Goal: Task Accomplishment & Management: Manage account settings

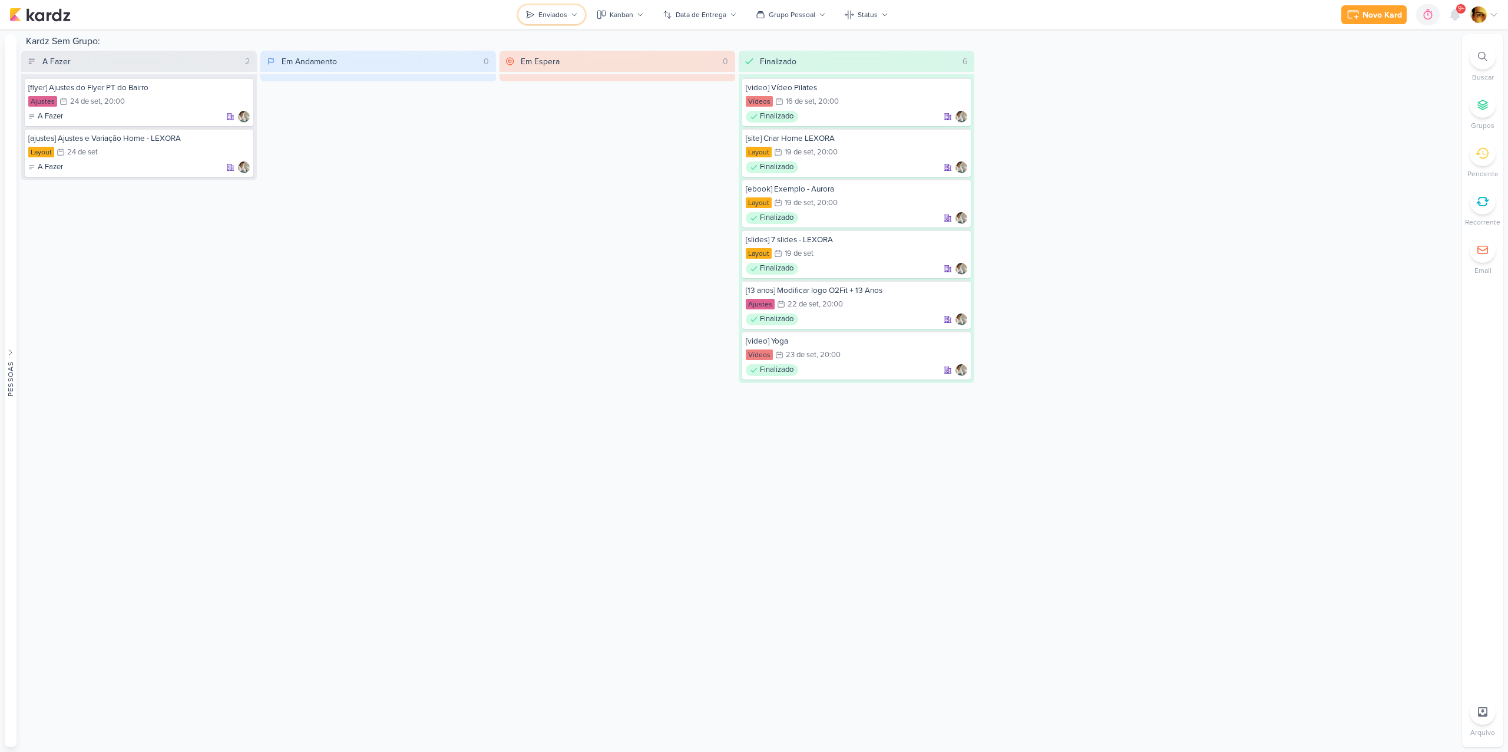
click at [554, 14] on div "Enviados" at bounding box center [553, 14] width 29 height 11
click at [554, 55] on div "Caixa de Entrada" at bounding box center [601, 57] width 115 height 12
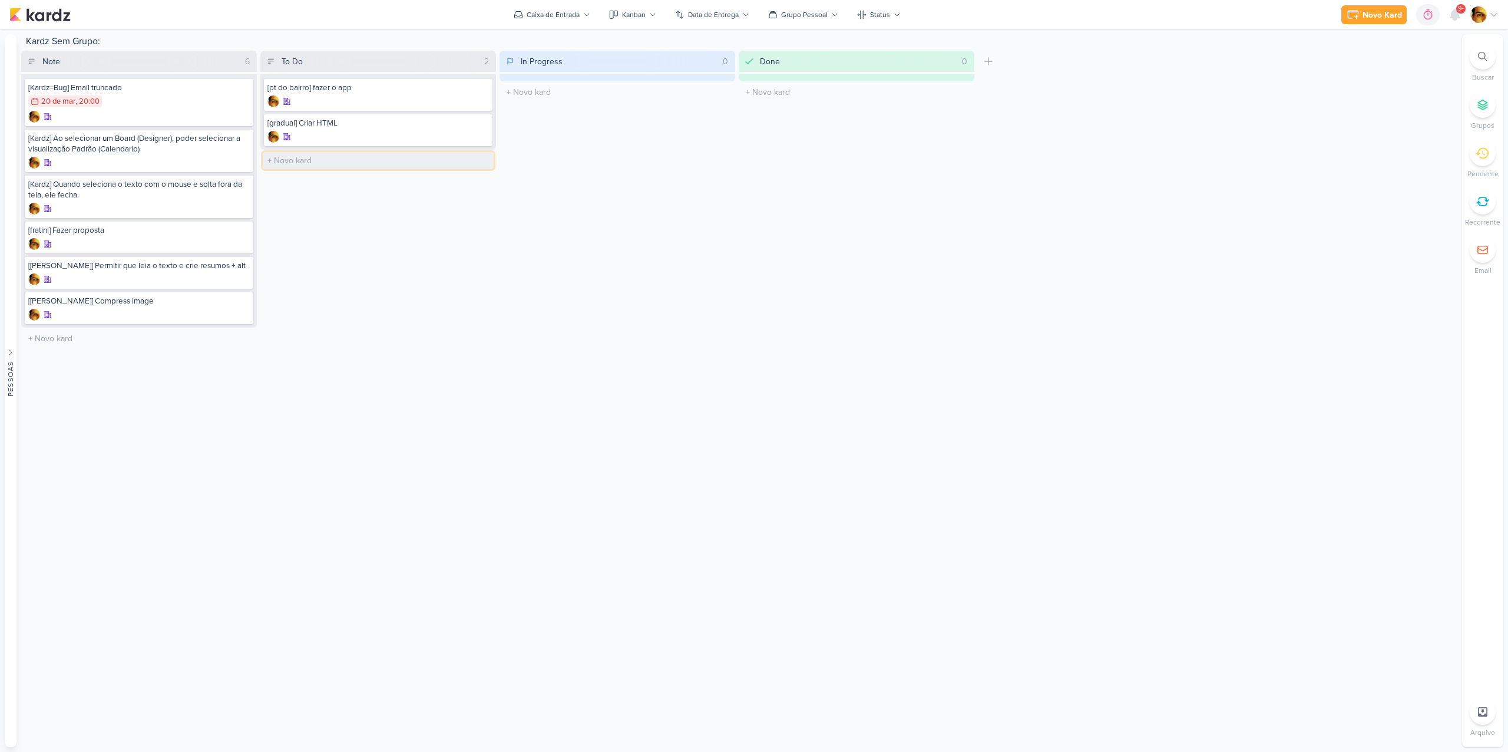
click at [335, 167] on input "text" at bounding box center [378, 160] width 231 height 17
type input "[video] Colocar ID e Legendar - OsteoCenter"
click at [375, 213] on div "To Do 3 Mover Para Esquerda Mover Para Direita [GEOGRAPHIC_DATA] [pt do bairro]…" at bounding box center [378, 200] width 236 height 299
click at [358, 157] on div "[video] Colocar ID e Legendar - OsteoCenter" at bounding box center [379, 158] width 222 height 11
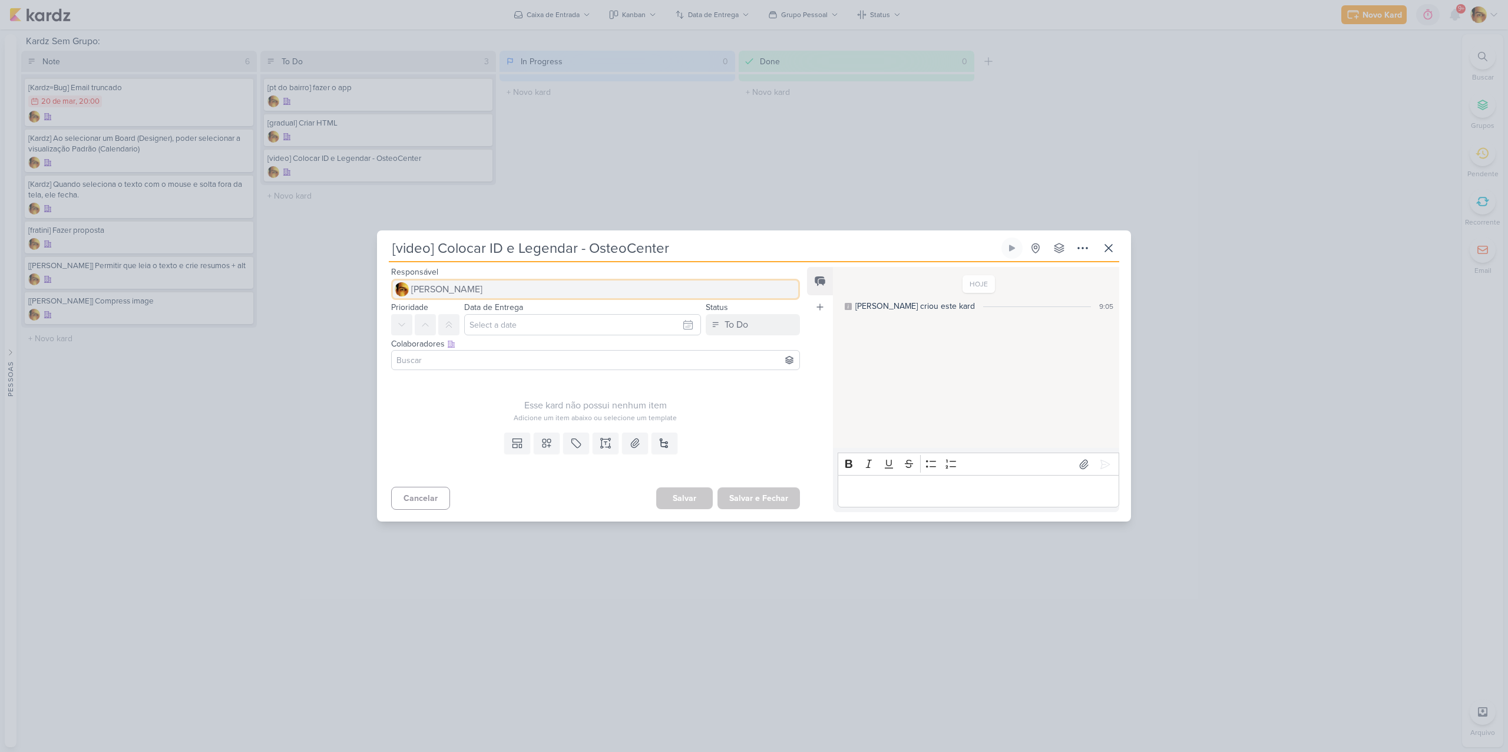
click at [515, 290] on button "[PERSON_NAME]" at bounding box center [595, 289] width 409 height 21
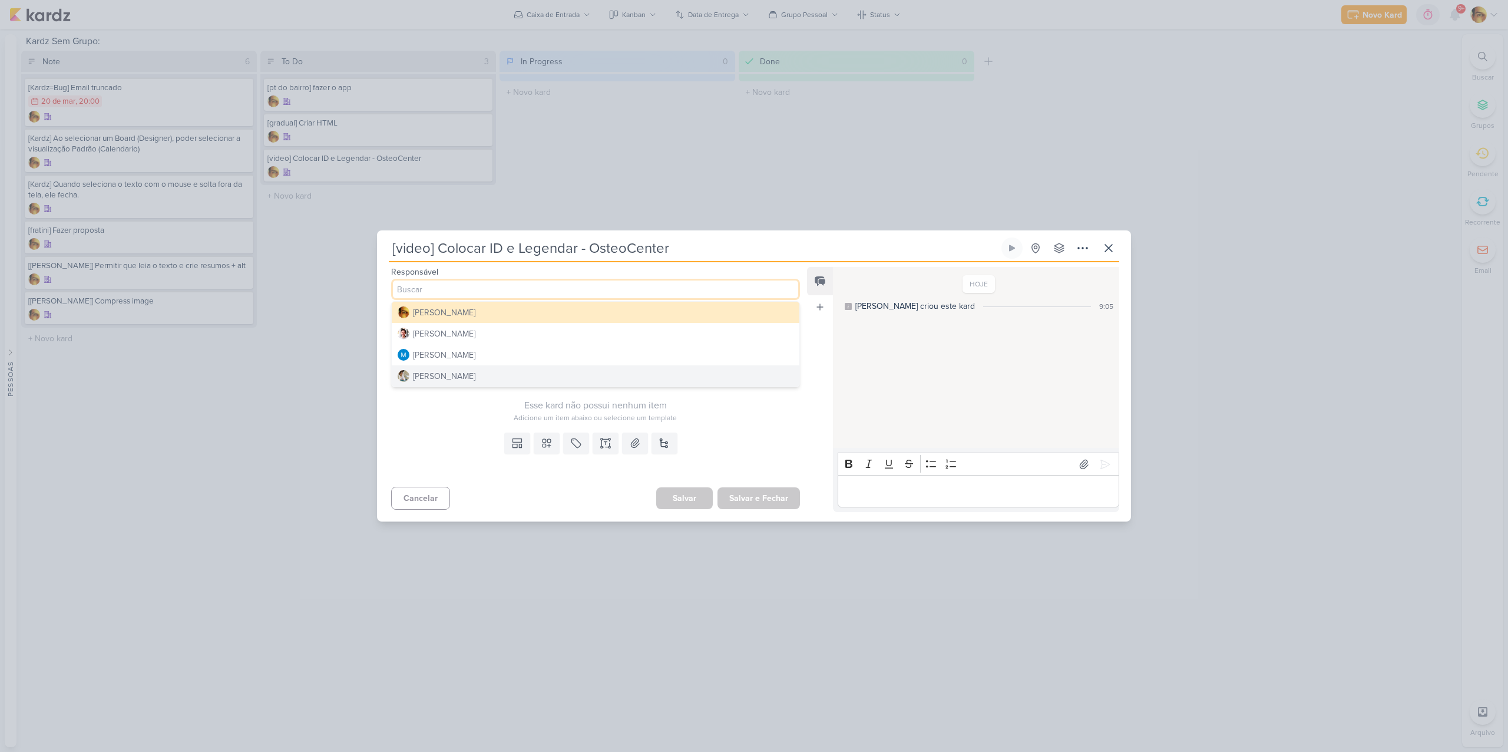
click at [488, 380] on button "[PERSON_NAME]" at bounding box center [596, 375] width 408 height 21
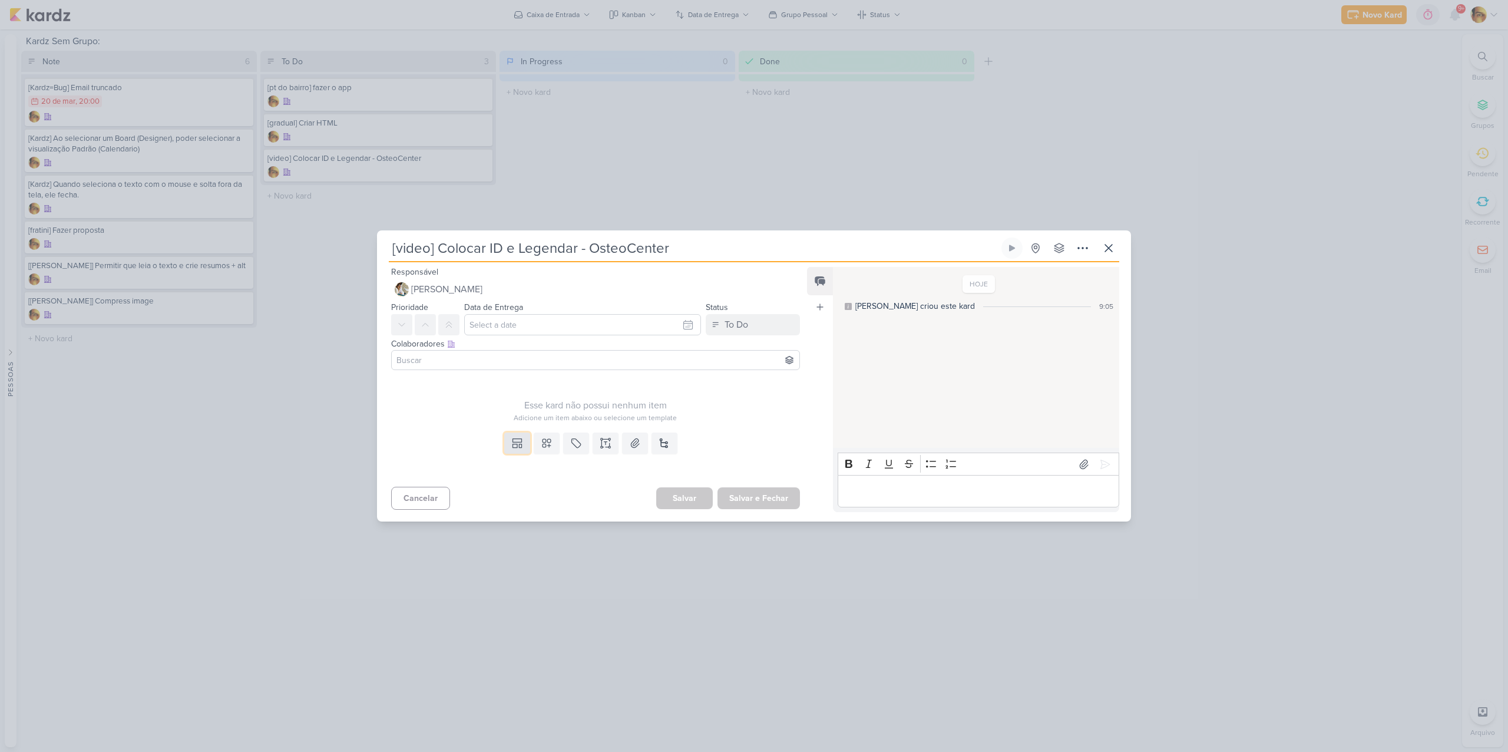
click at [521, 448] on button at bounding box center [517, 443] width 26 height 21
click at [527, 417] on div "Design" at bounding box center [558, 416] width 92 height 12
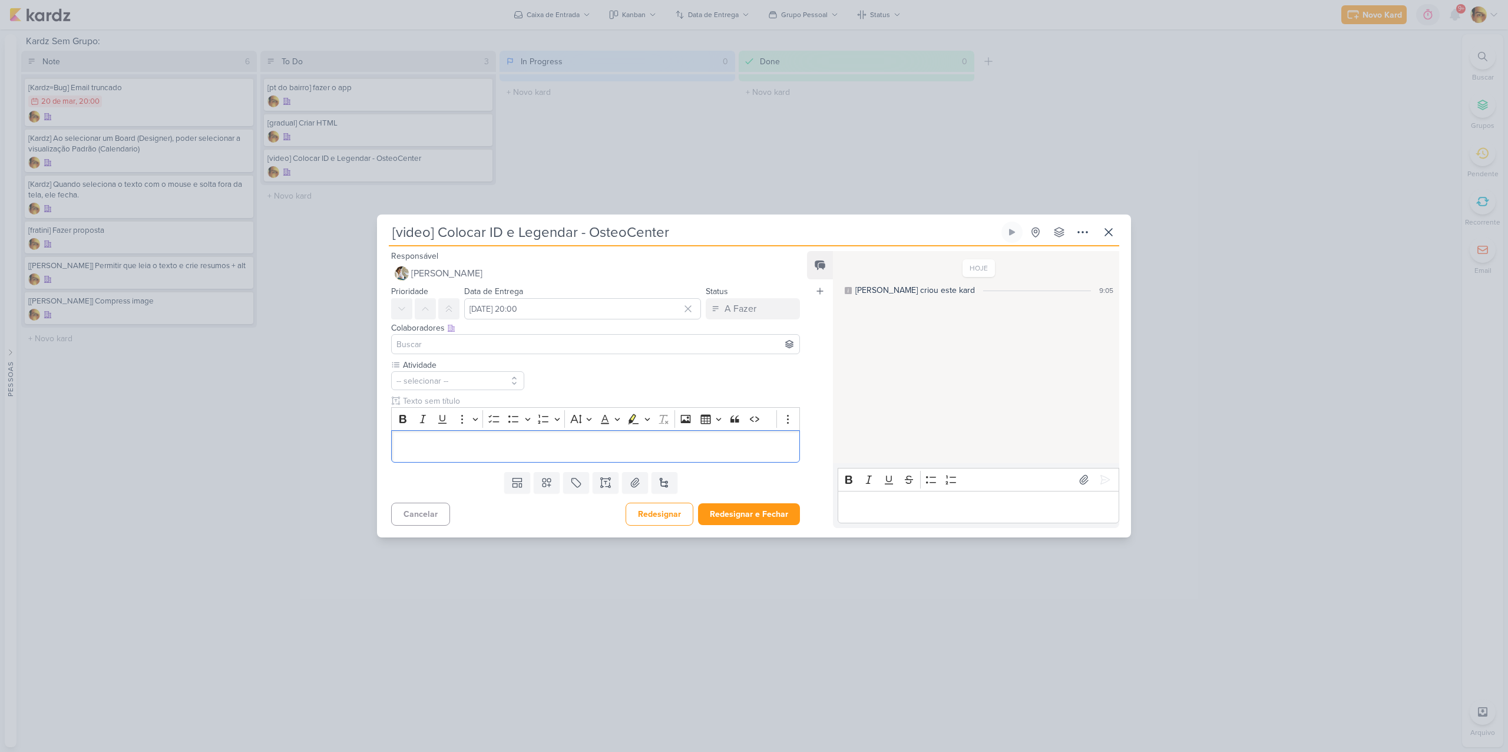
click at [527, 321] on div "Colaboradores Este kard pode ser visível a usuários da sua organização Este kar…" at bounding box center [591, 338] width 428 height 39
click at [531, 302] on input "[DATE] 20:00" at bounding box center [582, 308] width 237 height 21
click at [661, 423] on div "26" at bounding box center [666, 422] width 18 height 18
type input "[DATE] 20:00"
drag, startPoint x: 472, startPoint y: 436, endPoint x: 479, endPoint y: 443, distance: 10.0
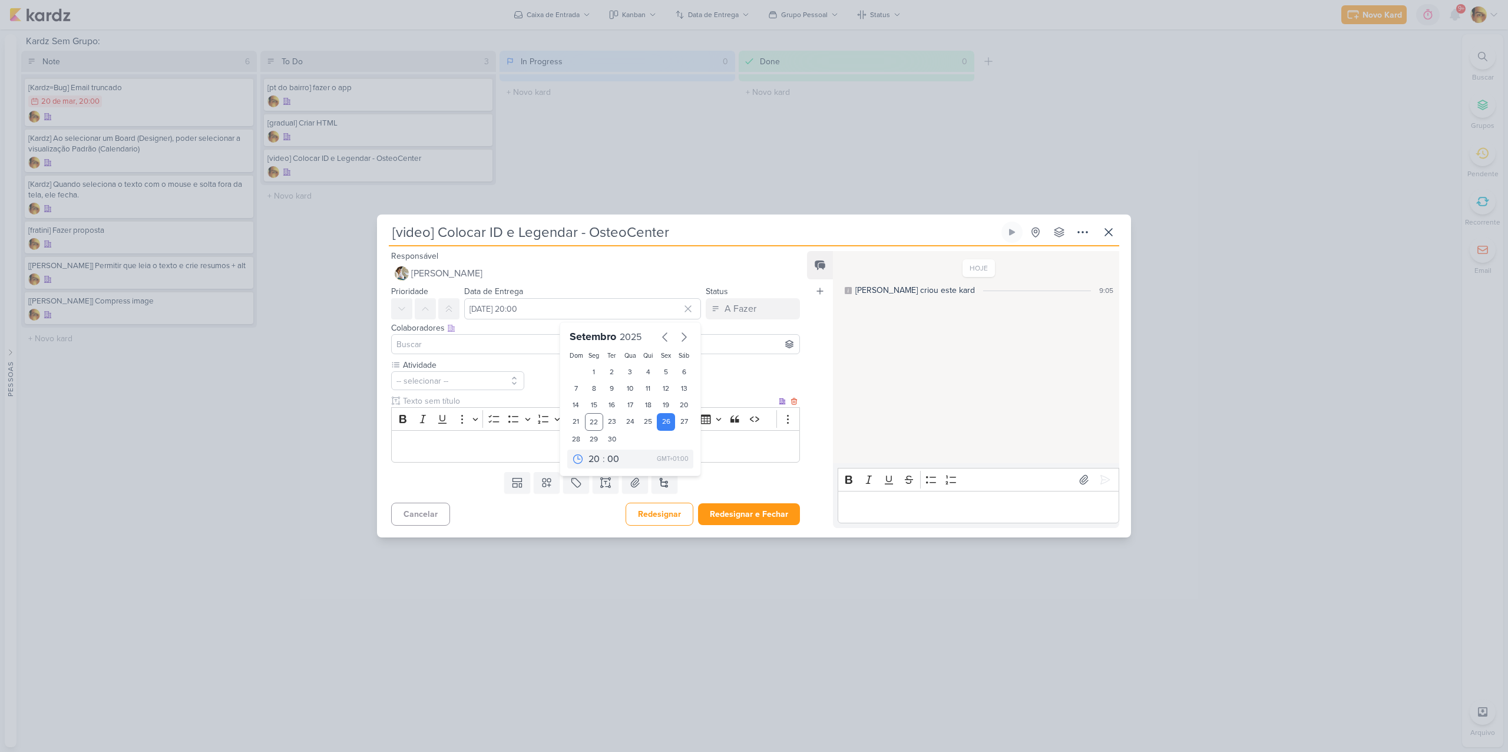
click at [472, 437] on div "Editor editing area: main" at bounding box center [595, 446] width 409 height 32
click at [464, 384] on button "-- selecionar --" at bounding box center [457, 380] width 133 height 19
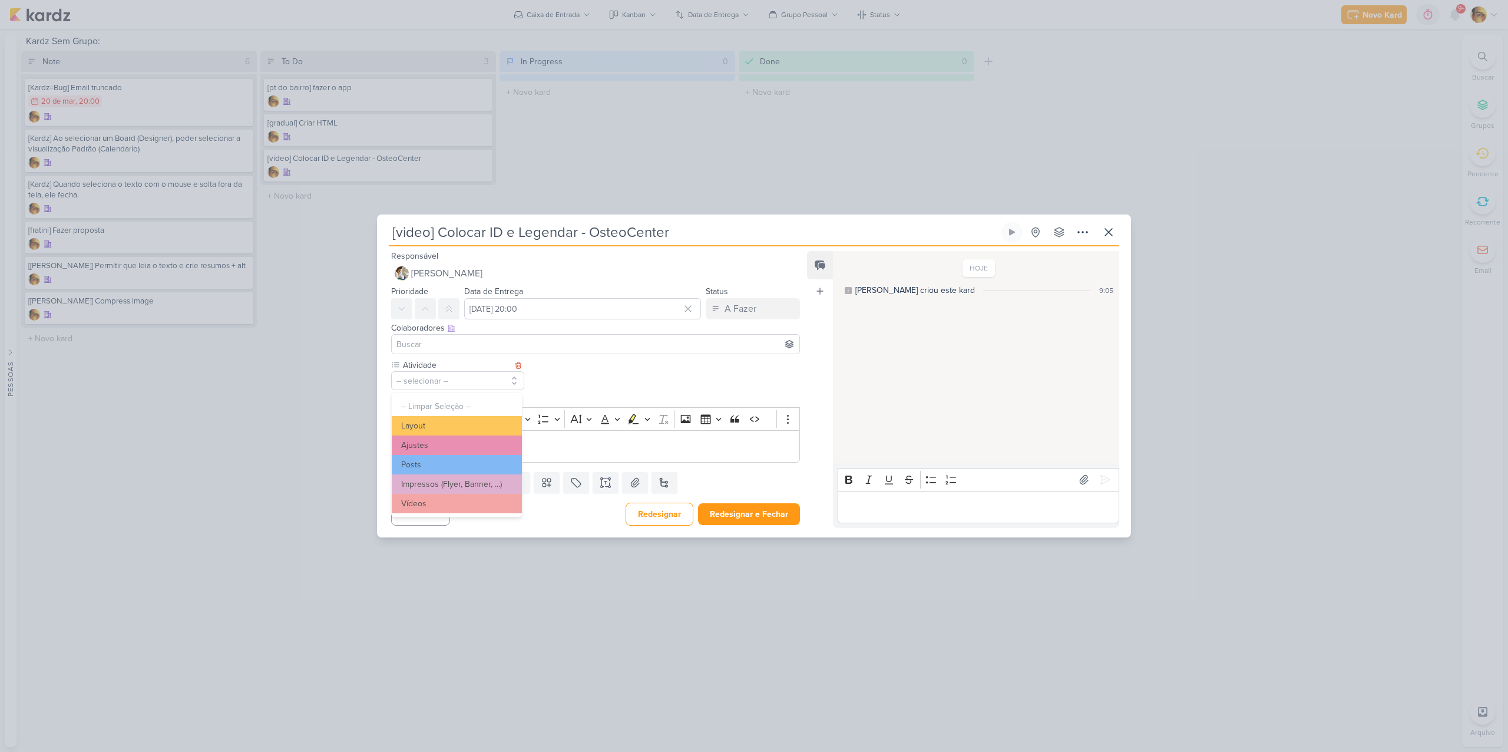
click at [428, 503] on button "Vídeos" at bounding box center [457, 503] width 130 height 19
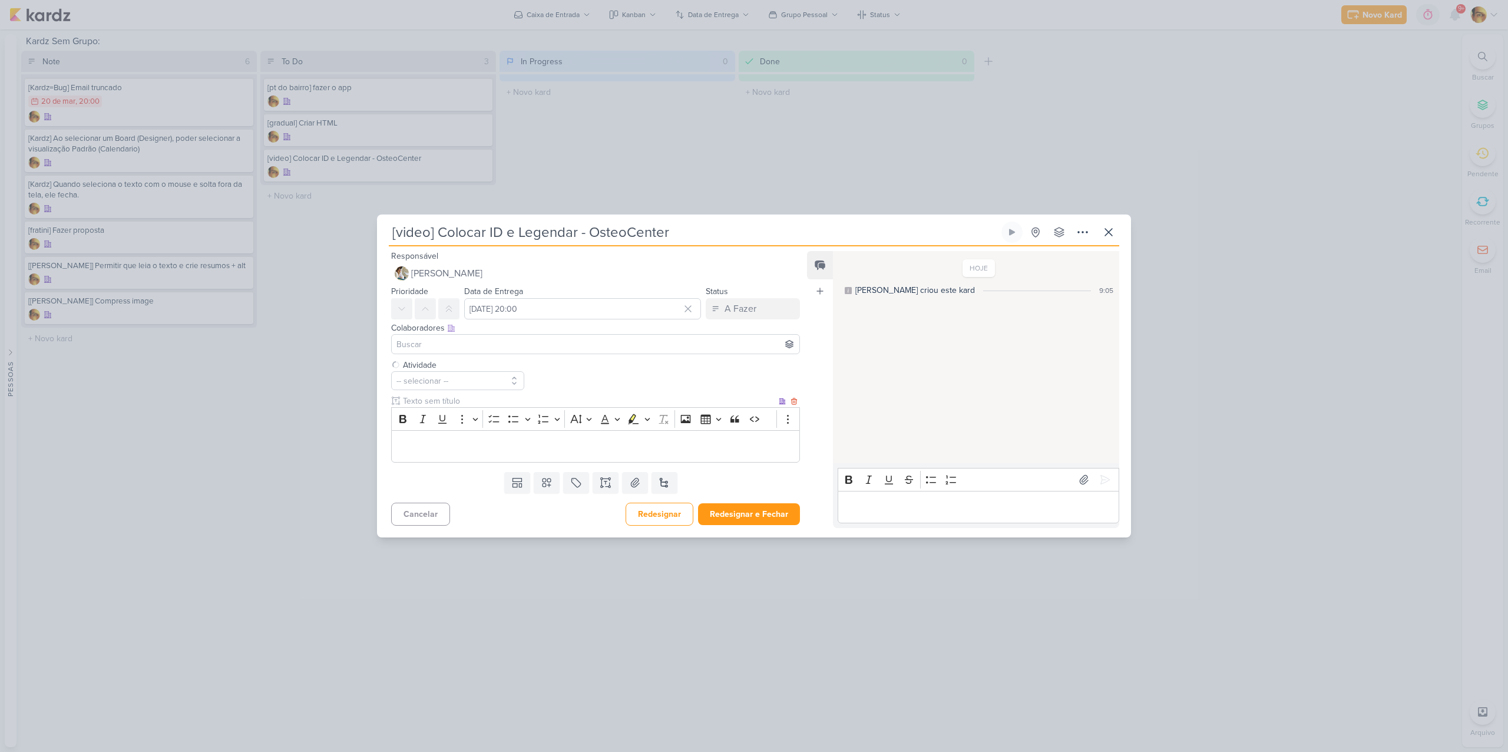
click at [437, 457] on div "Editor editing area: main" at bounding box center [595, 446] width 409 height 32
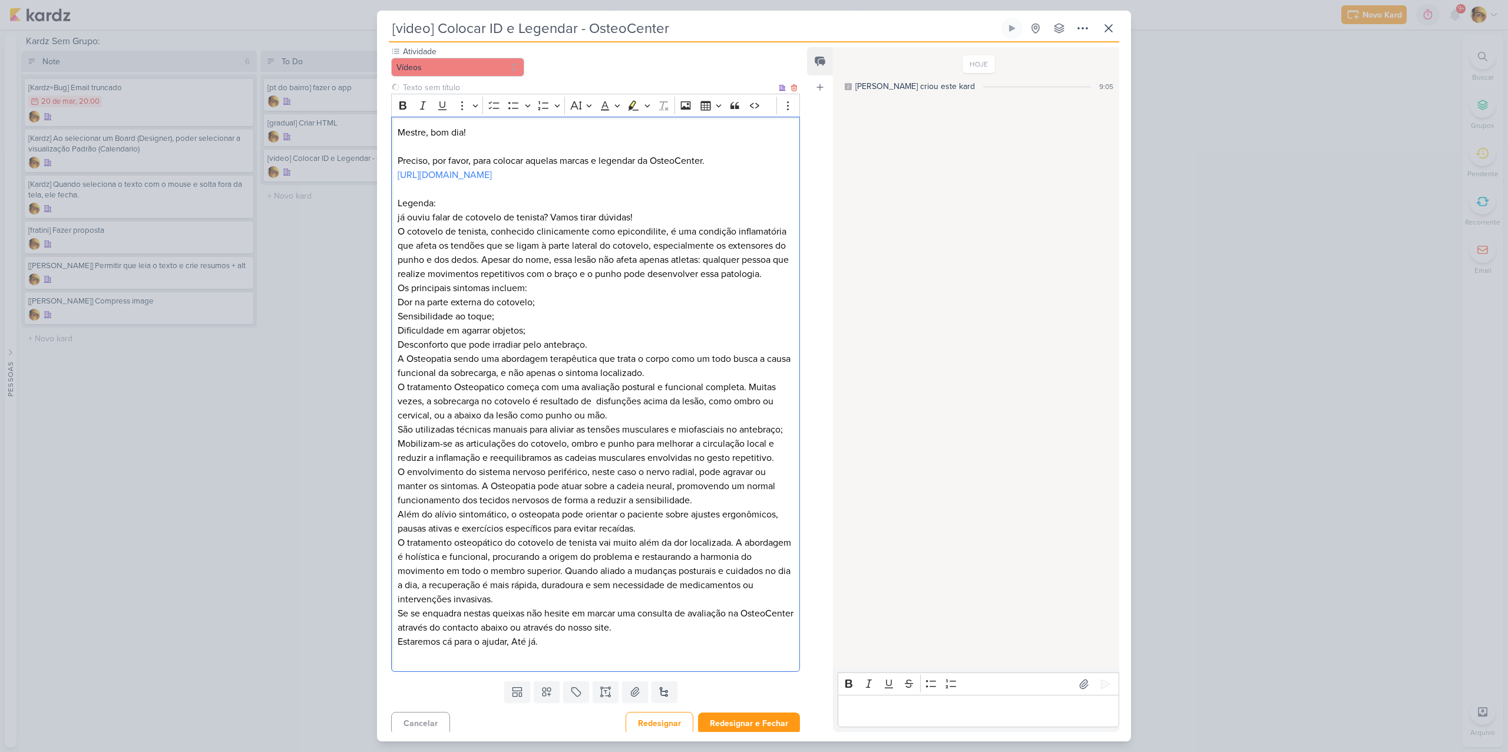
scroll to position [54, 0]
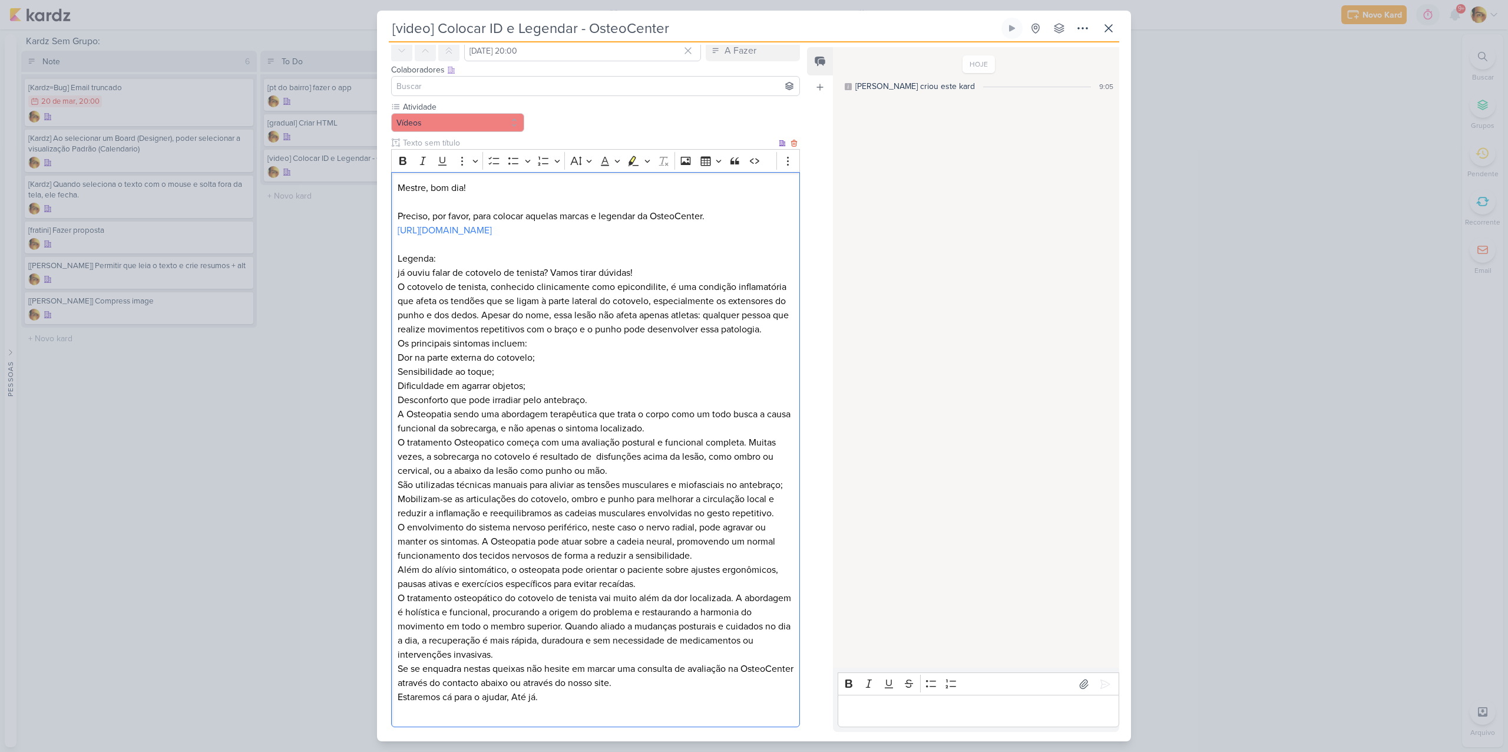
click at [565, 237] on p "[URL][DOMAIN_NAME]" at bounding box center [596, 230] width 396 height 14
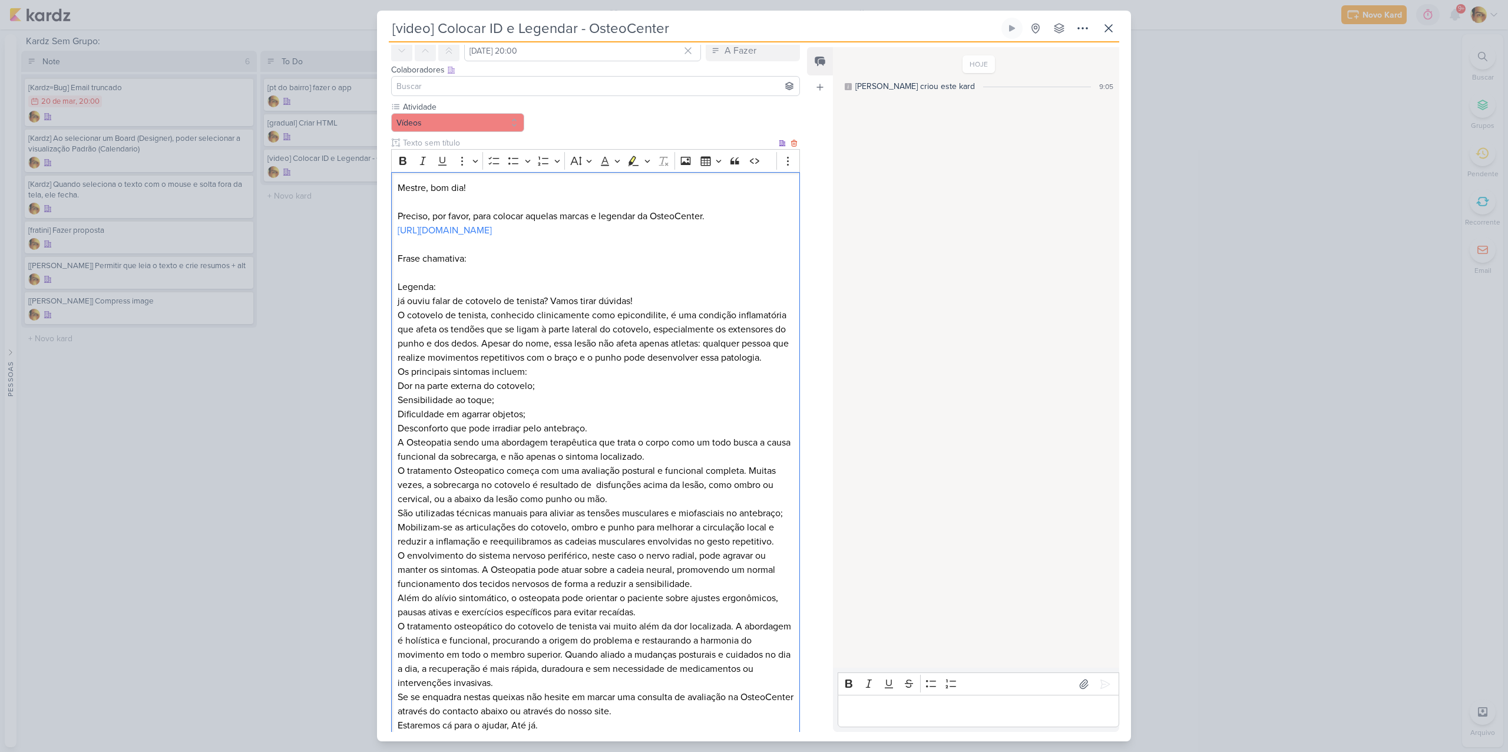
drag, startPoint x: 400, startPoint y: 372, endPoint x: 401, endPoint y: 388, distance: 16.0
click at [400, 308] on p "já ouviu falar de cotovelo de tenista? Vamos tirar dúvidas!" at bounding box center [596, 301] width 396 height 14
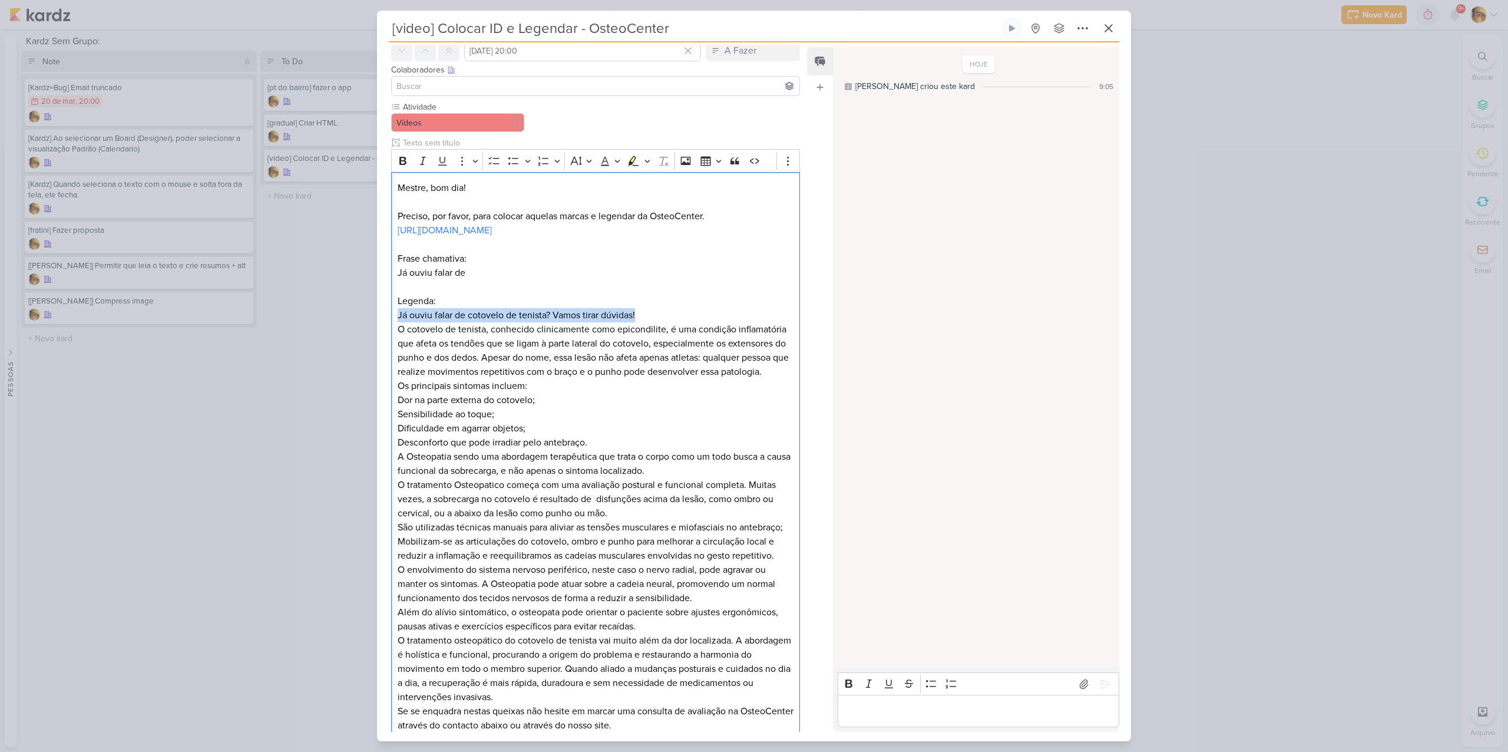
drag, startPoint x: 619, startPoint y: 385, endPoint x: 346, endPoint y: 382, distance: 272.2
click at [346, 382] on div "[video] Colocar ID e Legendar - OsteoCenter Criado por mim" at bounding box center [754, 376] width 1508 height 752
copy p "Já ouviu falar de cotovelo de tenista? Vamos tirar dúvidas!"
drag, startPoint x: 472, startPoint y: 345, endPoint x: 348, endPoint y: 346, distance: 124.3
click at [348, 345] on div "[video] Colocar ID e Legendar - OsteoCenter Criado por mim" at bounding box center [754, 376] width 1508 height 752
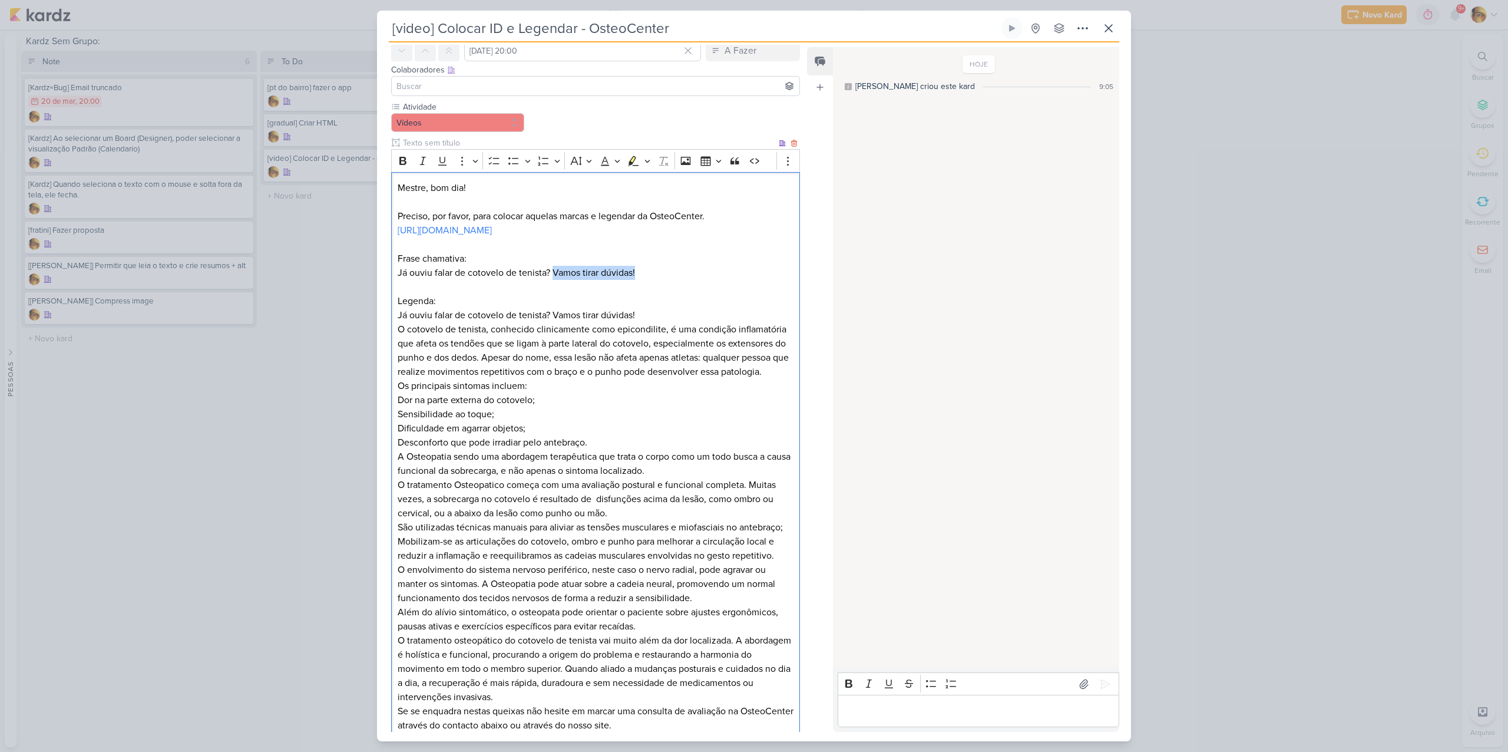
drag, startPoint x: 554, startPoint y: 343, endPoint x: 671, endPoint y: 344, distance: 116.7
click at [669, 280] on p "Já ouviu falar de cotovelo de tenista? Vamos tirar dúvidas!" at bounding box center [596, 273] width 396 height 14
drag, startPoint x: 504, startPoint y: 342, endPoint x: 412, endPoint y: 377, distance: 98.5
click at [378, 343] on div "Atividade Vídeos -- Limpar Seleção -- Layout Ajustes" at bounding box center [591, 438] width 428 height 674
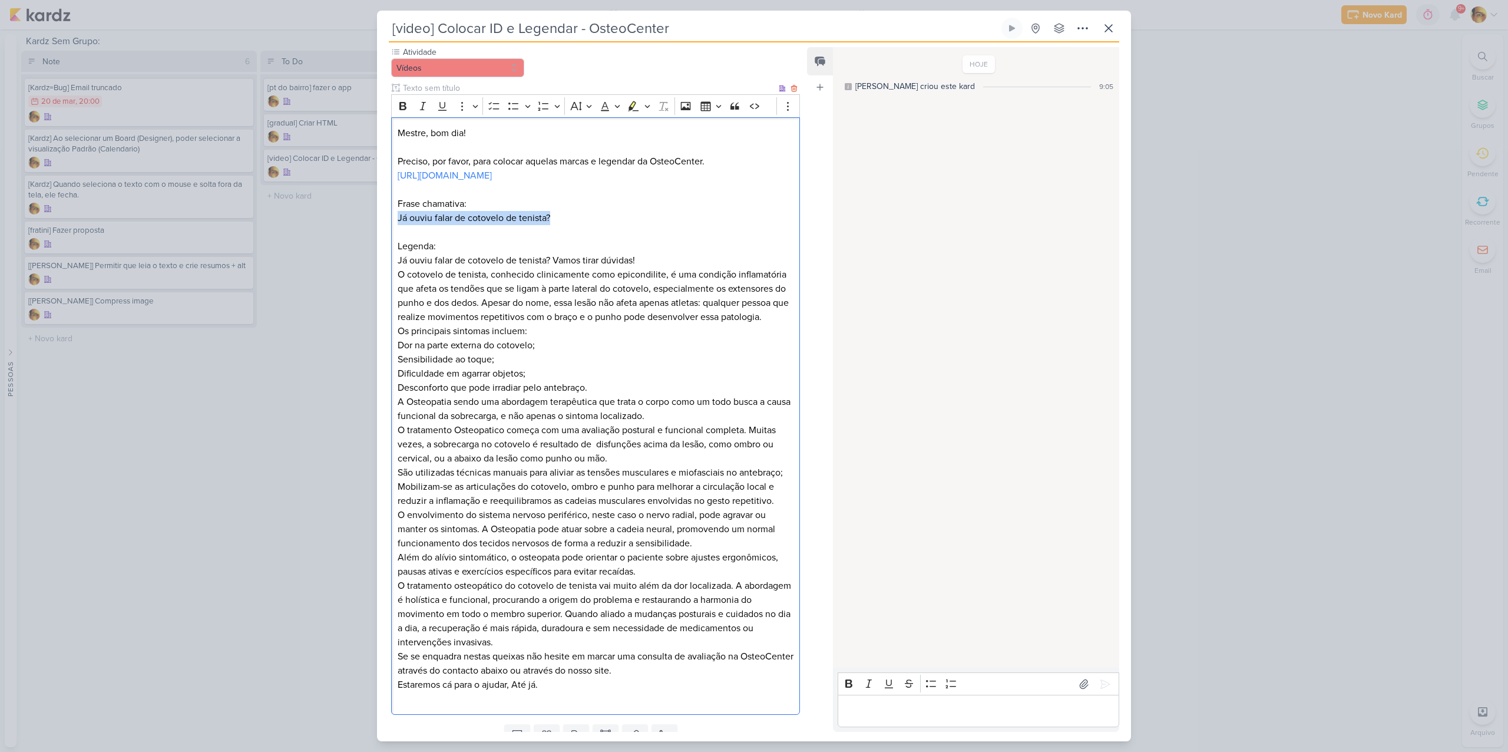
scroll to position [0, 0]
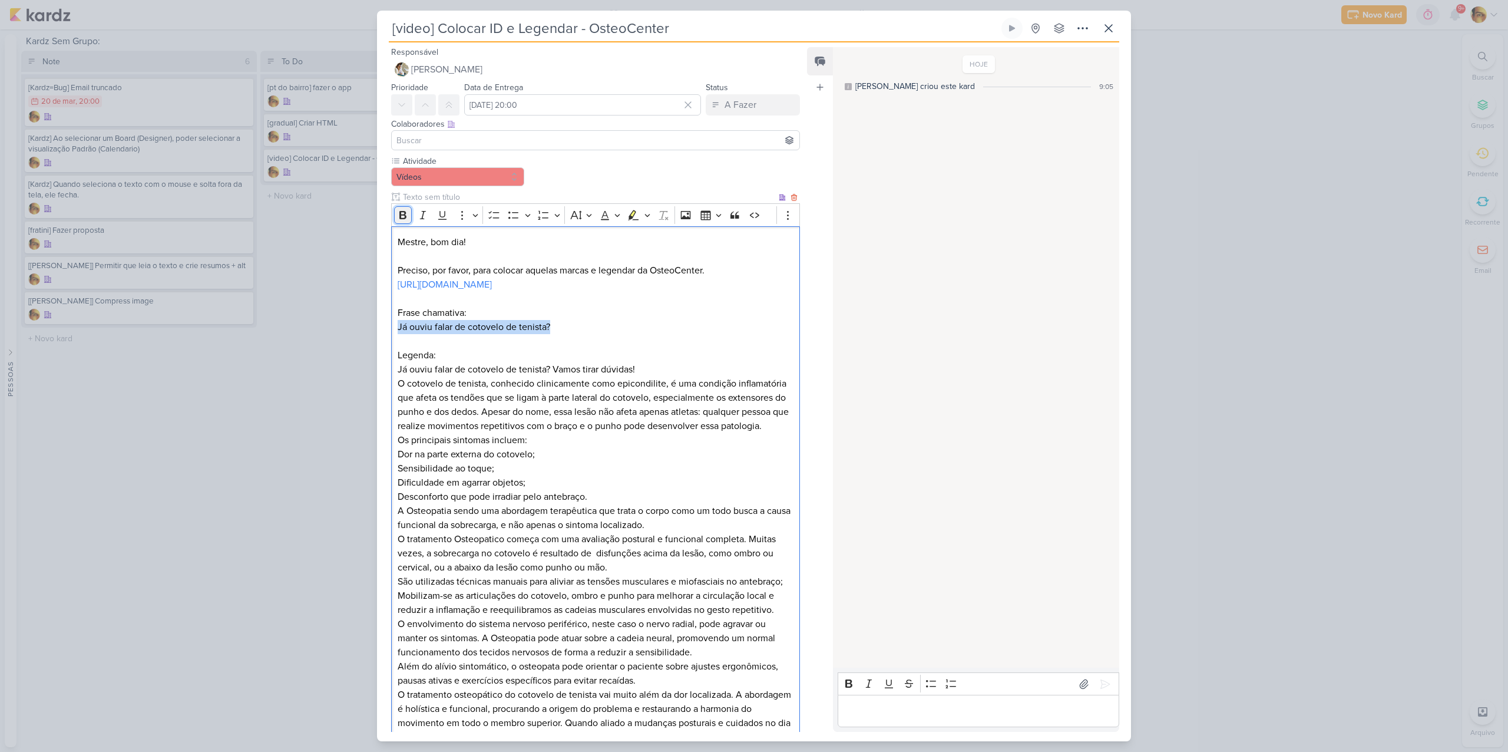
click at [407, 219] on icon "Editor toolbar" at bounding box center [403, 215] width 12 height 12
click at [499, 433] on p "O cotovelo de tenista, conhecido clinicamente como epicondilite, é uma condição…" at bounding box center [596, 405] width 396 height 57
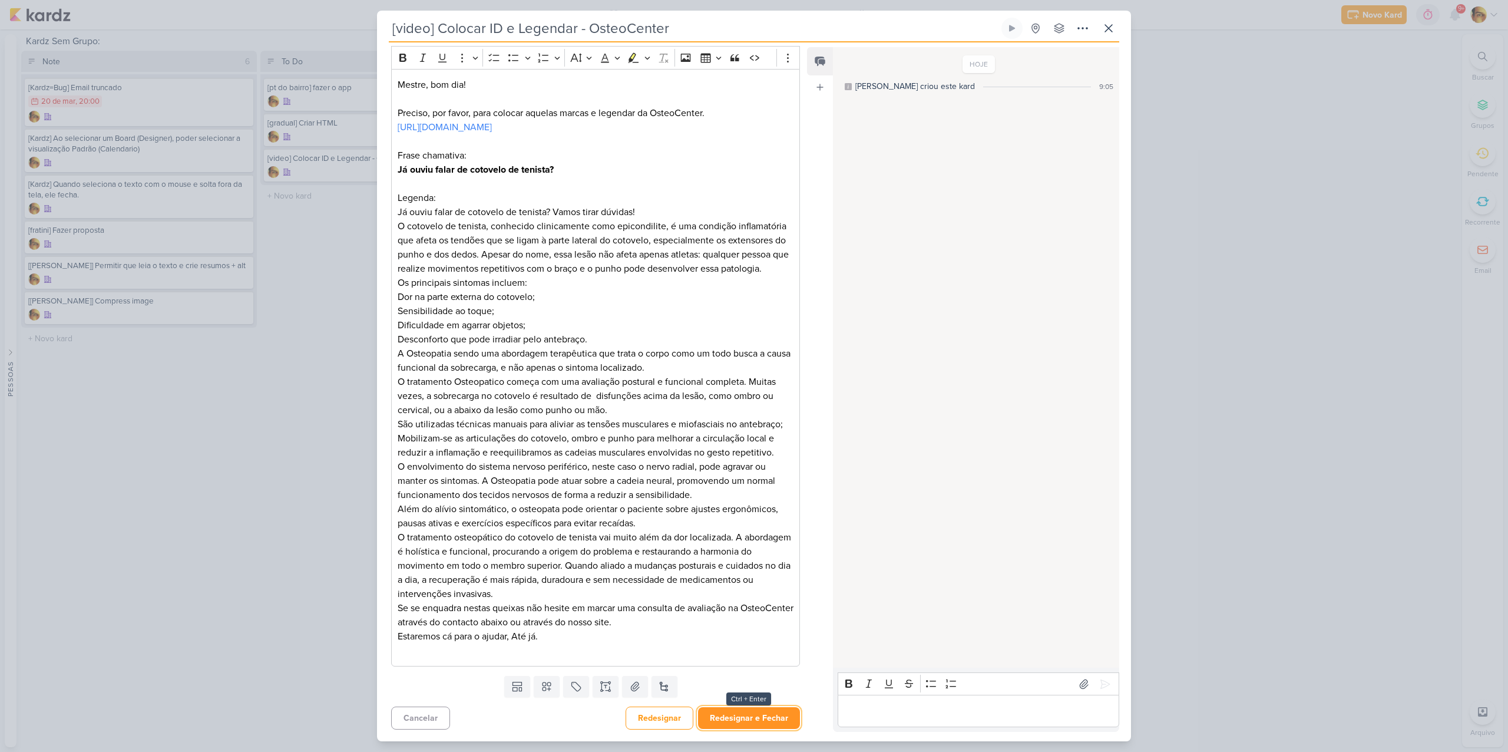
click at [728, 715] on button "Redesignar e Fechar" at bounding box center [749, 718] width 102 height 22
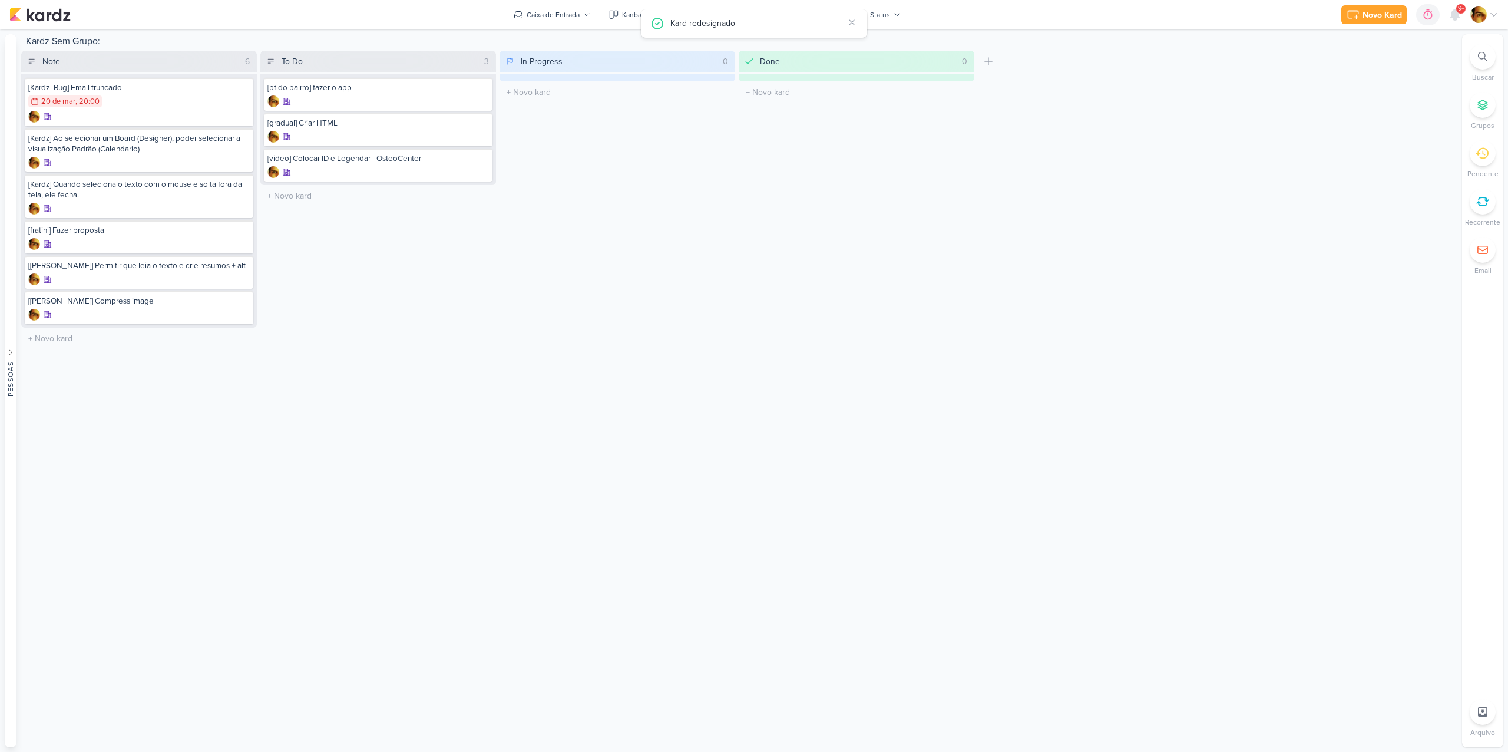
scroll to position [0, 0]
